Goal: Navigation & Orientation: Find specific page/section

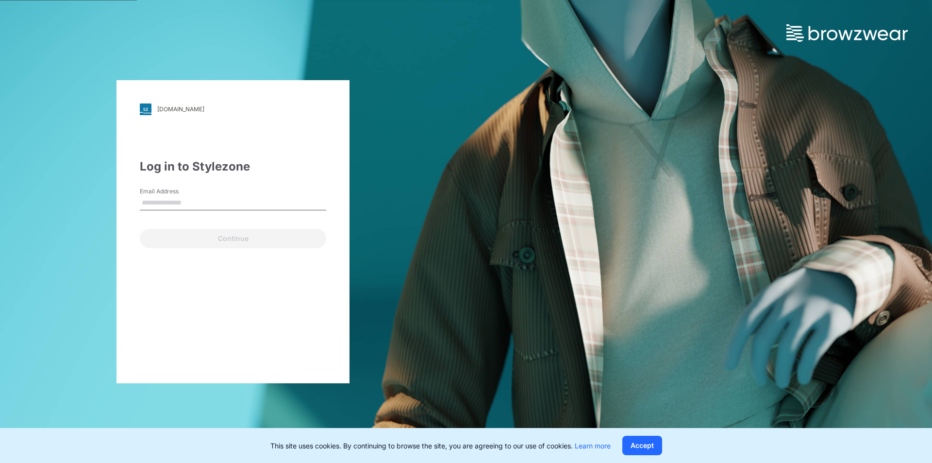
drag, startPoint x: 235, startPoint y: 189, endPoint x: 235, endPoint y: 198, distance: 8.7
click at [235, 189] on div "Email Address" at bounding box center [233, 201] width 186 height 29
click at [235, 200] on input "Email Address" at bounding box center [233, 203] width 186 height 15
type input "**********"
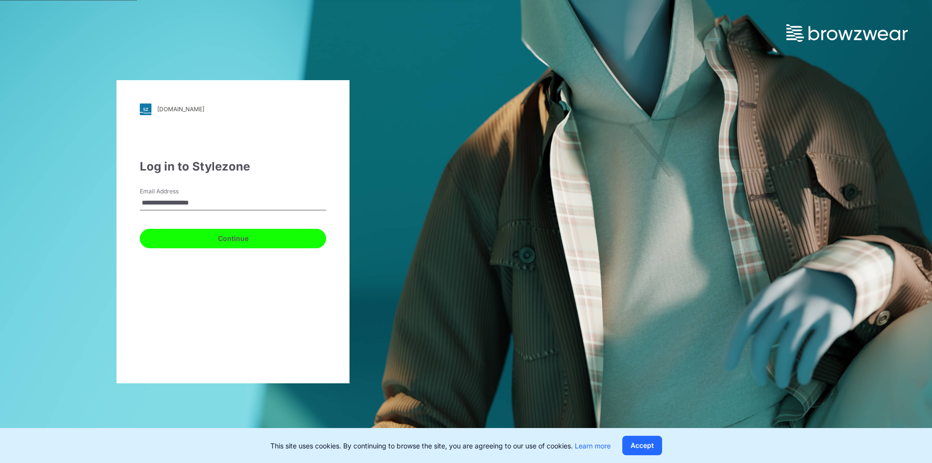
click at [192, 238] on button "Continue" at bounding box center [233, 238] width 186 height 19
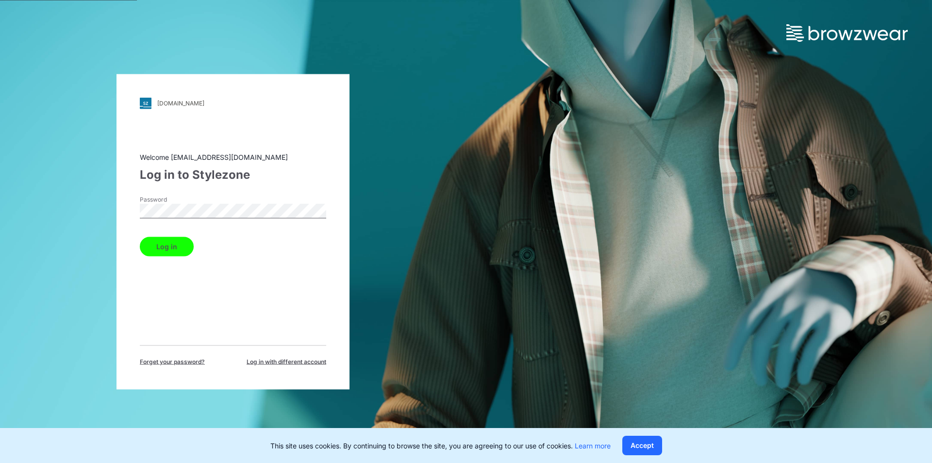
click at [173, 247] on button "Log in" at bounding box center [167, 245] width 54 height 19
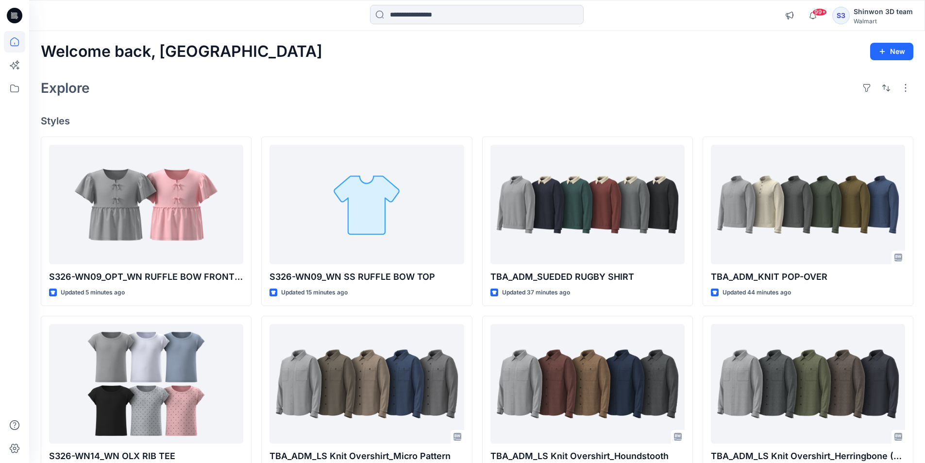
click at [621, 65] on div "Welcome back, Shinwon New Explore Styles S326-WN09_OPT_WN RUFFLE BOW FRONT TOP …" at bounding box center [477, 371] width 896 height 680
click at [13, 86] on icon at bounding box center [14, 88] width 21 height 21
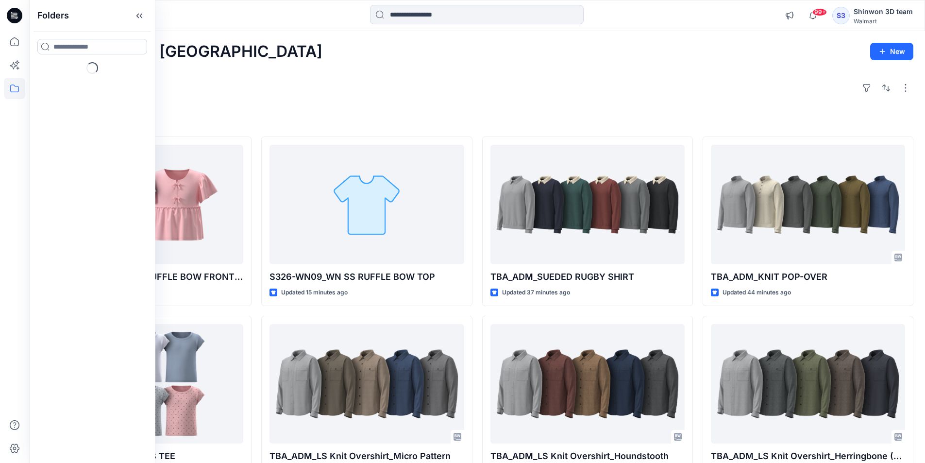
click at [90, 46] on input at bounding box center [92, 47] width 110 height 16
type input "*"
click at [48, 77] on icon "button" at bounding box center [47, 76] width 8 height 8
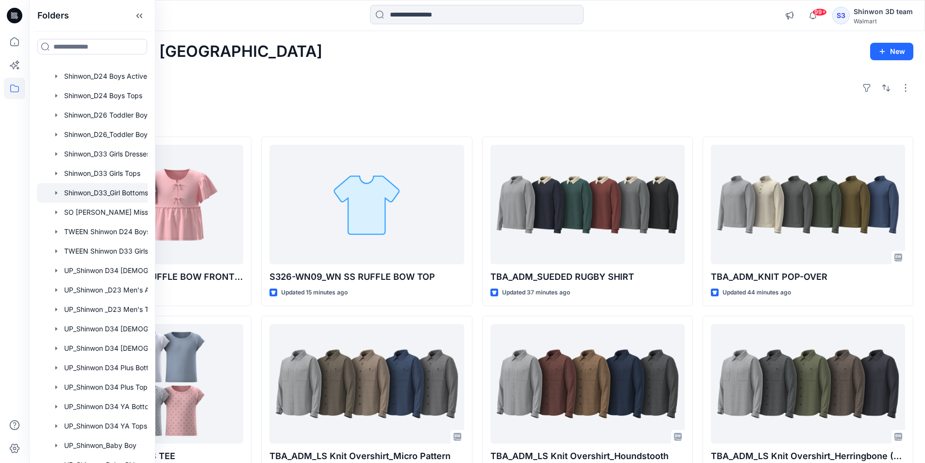
scroll to position [324, 0]
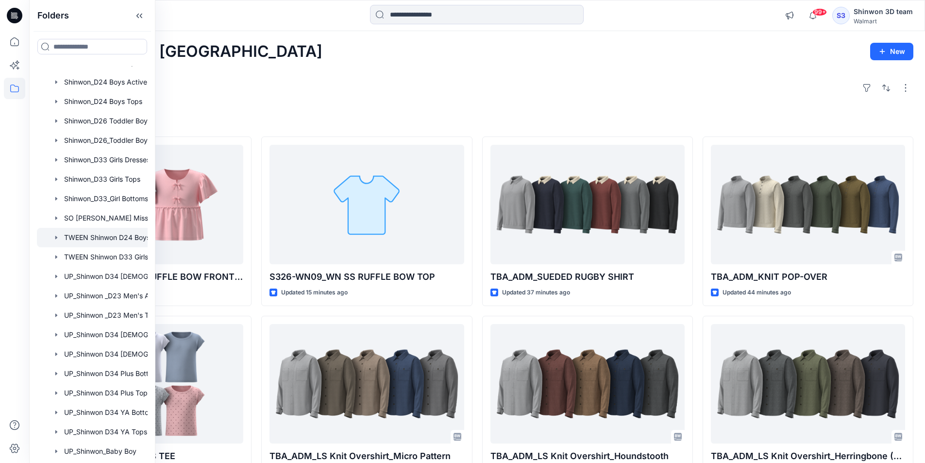
click at [53, 236] on icon "button" at bounding box center [56, 238] width 8 height 8
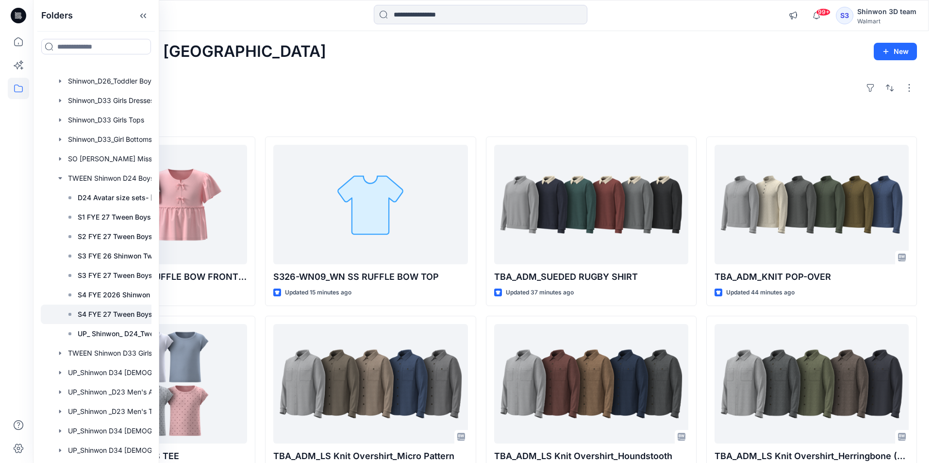
scroll to position [470, 0]
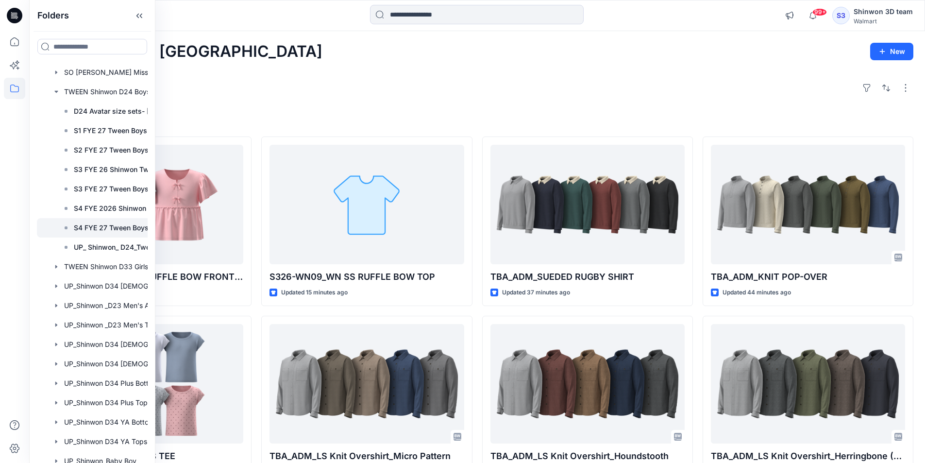
click at [106, 226] on p "S4 FYE 27 Tween Boys" at bounding box center [111, 228] width 75 height 12
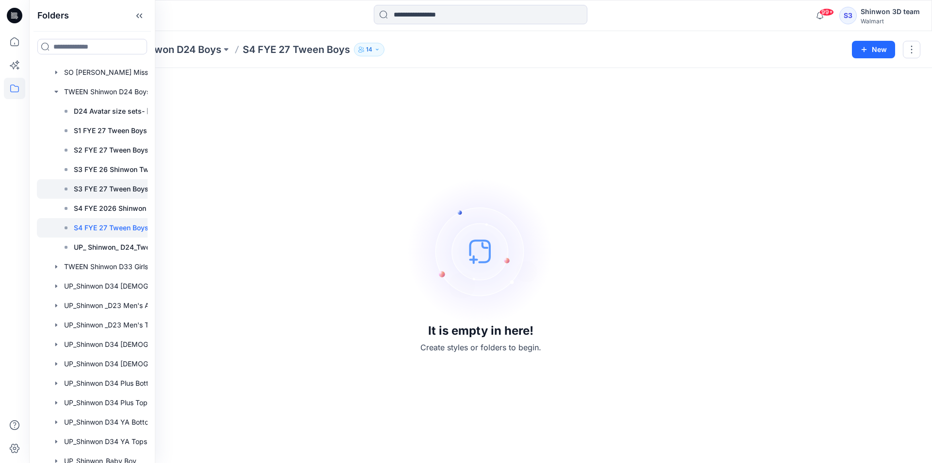
click at [110, 187] on p "S3 FYE 27 Tween Boys" at bounding box center [111, 189] width 75 height 12
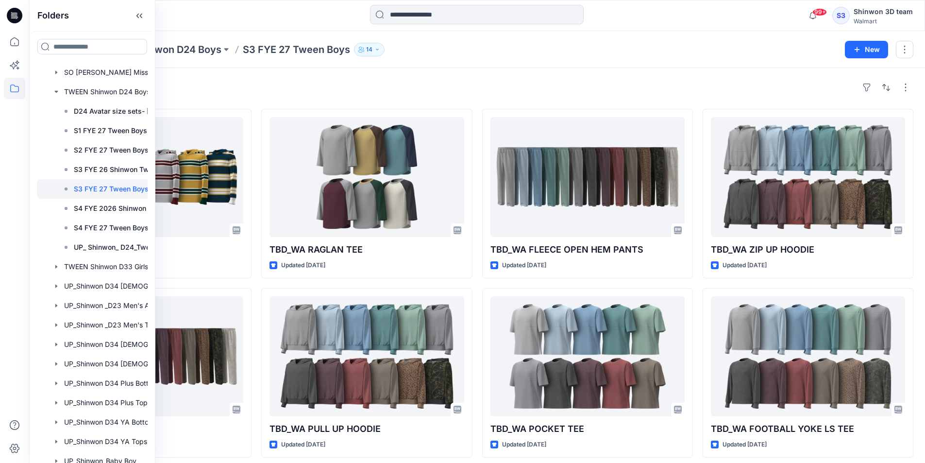
click at [528, 62] on div "Folders TWEEN Shinwon D24 Boys S3 FYE 27 Tween Boys 14 New" at bounding box center [477, 49] width 896 height 37
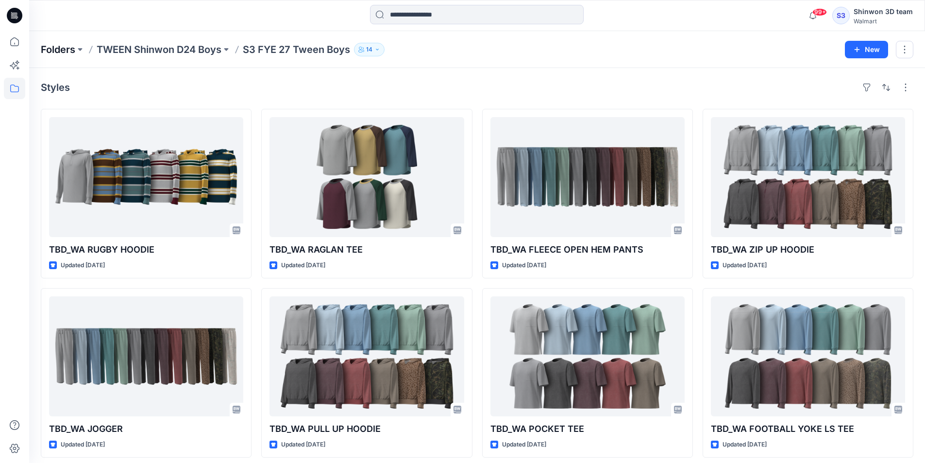
click at [64, 50] on p "Folders" at bounding box center [58, 50] width 34 height 14
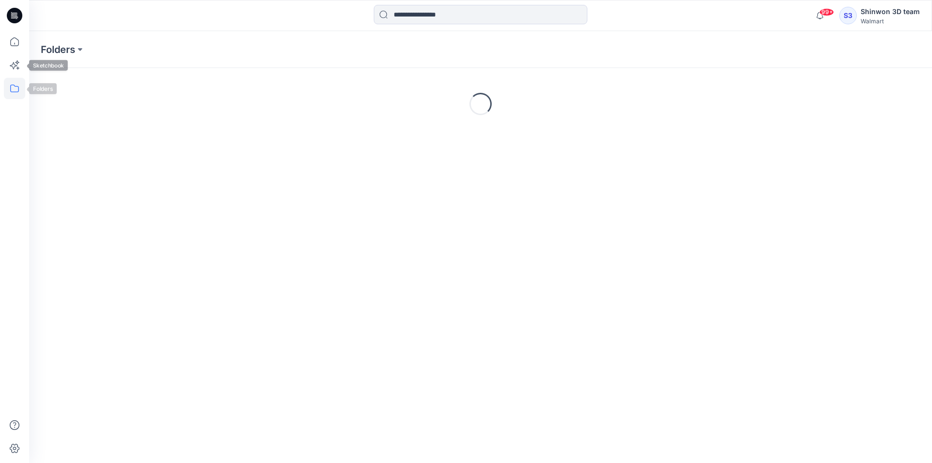
click at [15, 86] on icon at bounding box center [14, 88] width 9 height 8
click at [48, 76] on icon "button" at bounding box center [47, 76] width 8 height 8
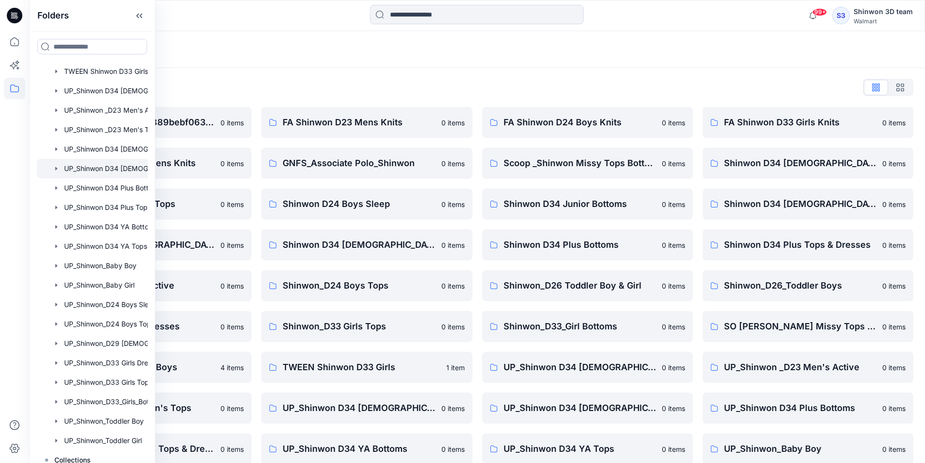
scroll to position [518, 0]
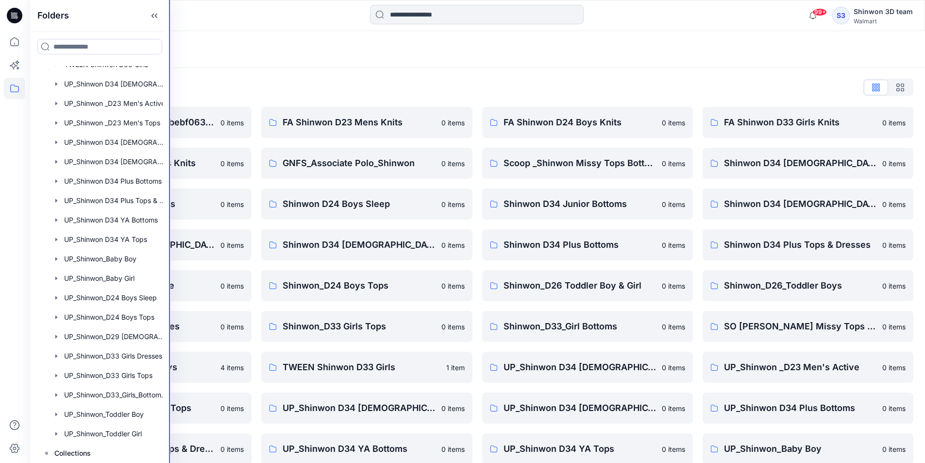
drag, startPoint x: 154, startPoint y: 75, endPoint x: 172, endPoint y: 83, distance: 19.4
click at [172, 83] on div "Folders Folders __chat-60993c6f04e889bebf063f2c-61143f21d7cdd7a6bb478b50 FA Shi…" at bounding box center [462, 299] width 925 height 598
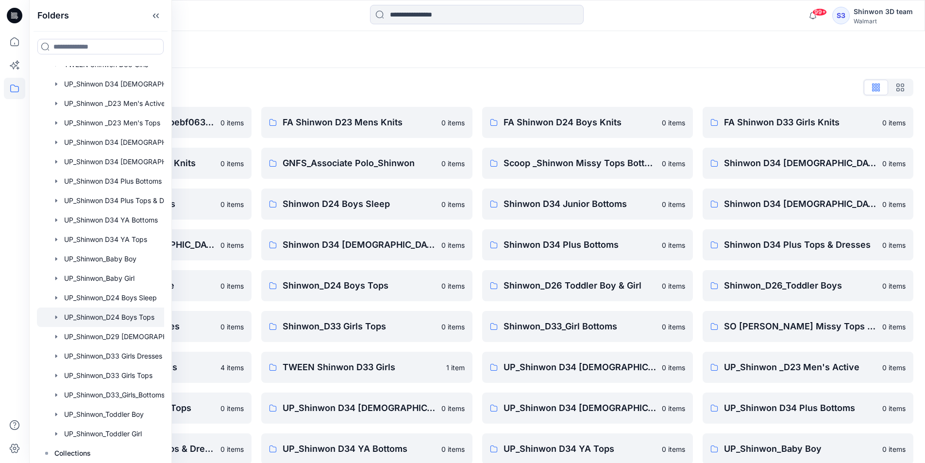
click at [55, 319] on icon "button" at bounding box center [56, 317] width 8 height 8
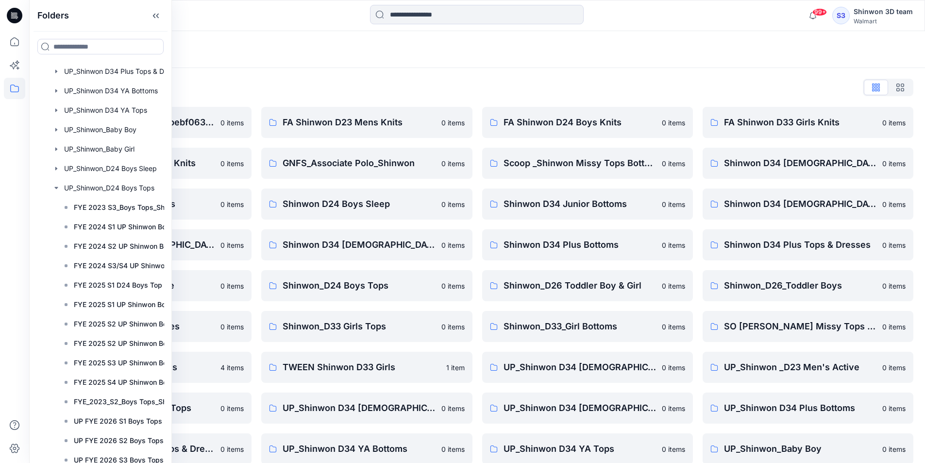
scroll to position [809, 0]
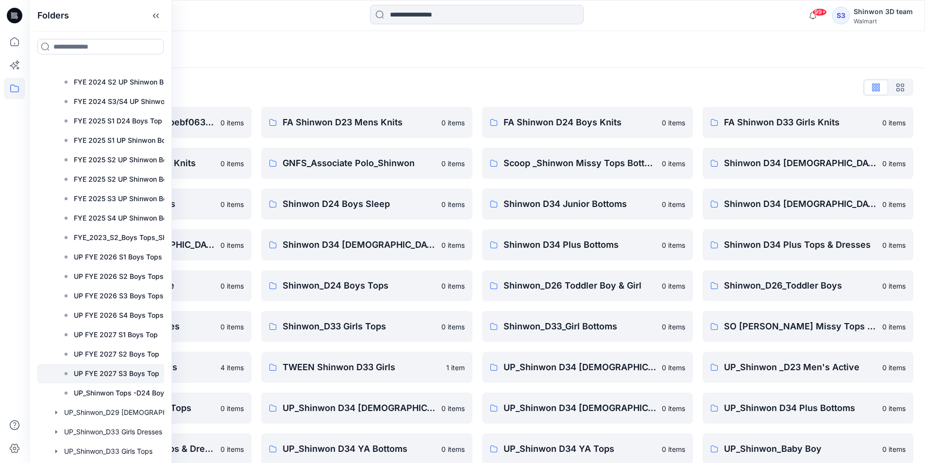
click at [88, 372] on p "UP FYE 2027 S3 Boys Top" at bounding box center [116, 374] width 85 height 12
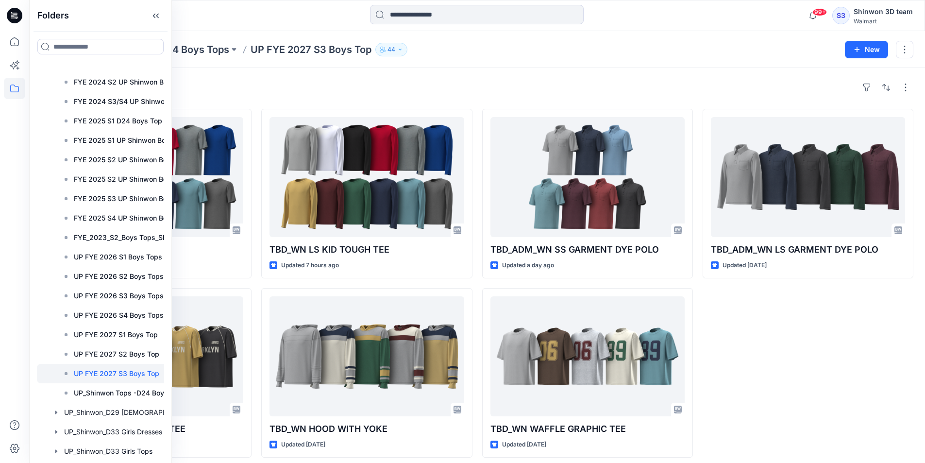
click at [573, 61] on div "Folders UP_Shinwon_D24 Boys Tops UP FYE 2027 S3 Boys Top 44 New" at bounding box center [477, 49] width 896 height 37
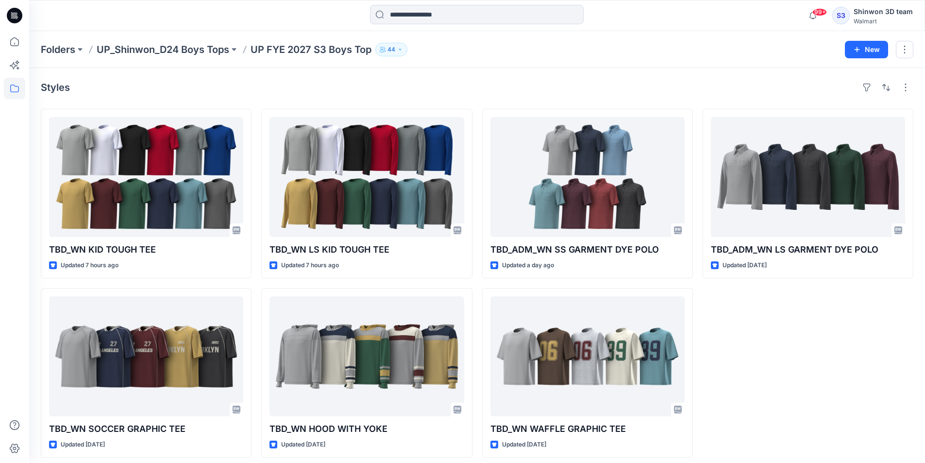
click at [711, 84] on div "Styles" at bounding box center [477, 88] width 872 height 16
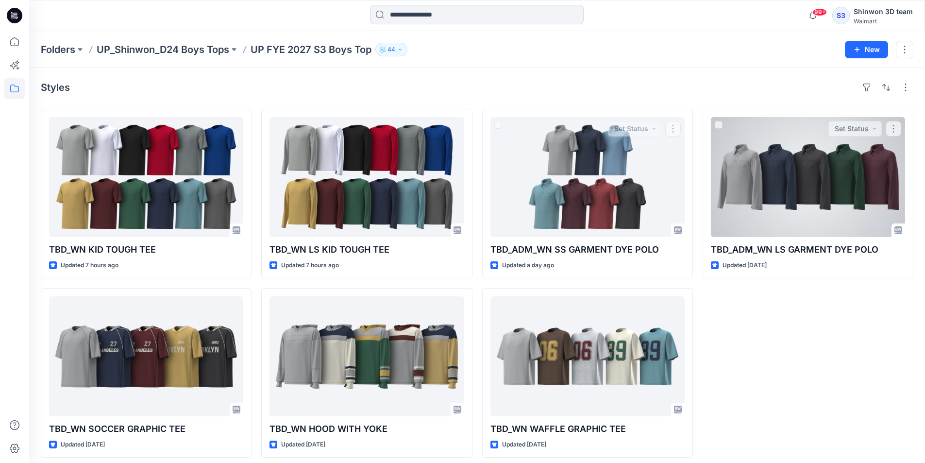
click at [807, 307] on div "TBD_ADM_WN LS GARMENT DYE POLO Updated [DATE] Set Status" at bounding box center [808, 283] width 211 height 349
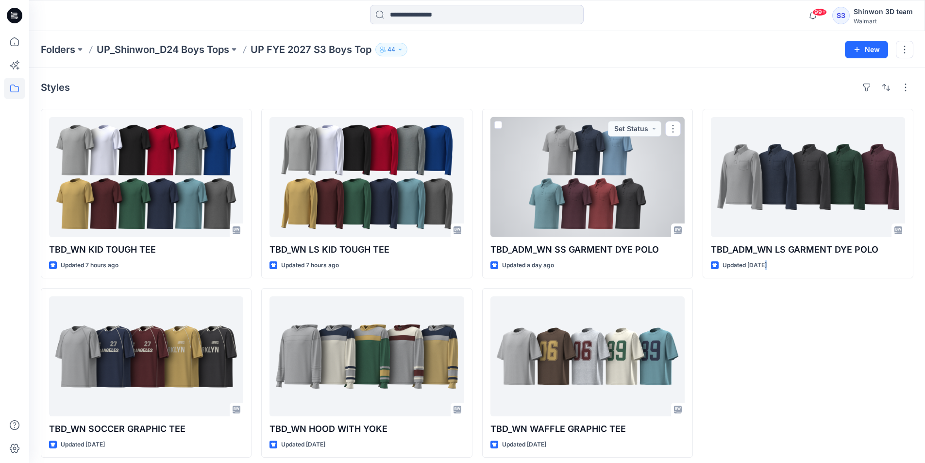
click at [764, 303] on div "TBD_ADM_WN LS GARMENT DYE POLO Updated [DATE]" at bounding box center [808, 283] width 211 height 349
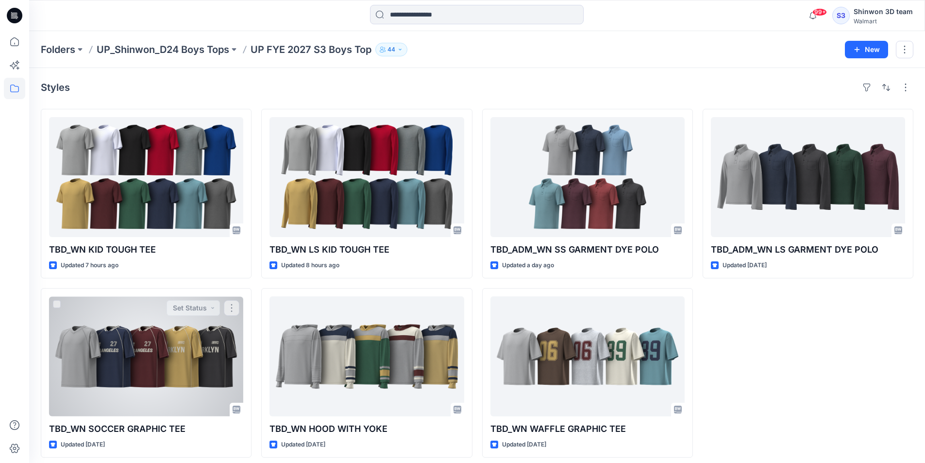
click at [207, 462] on html "99+ Notifications Your style S326-WN09_OPT_WN RUFFLE BOW FRONT TOP is ready 2 m…" at bounding box center [462, 234] width 925 height 469
